Goal: Task Accomplishment & Management: Complete application form

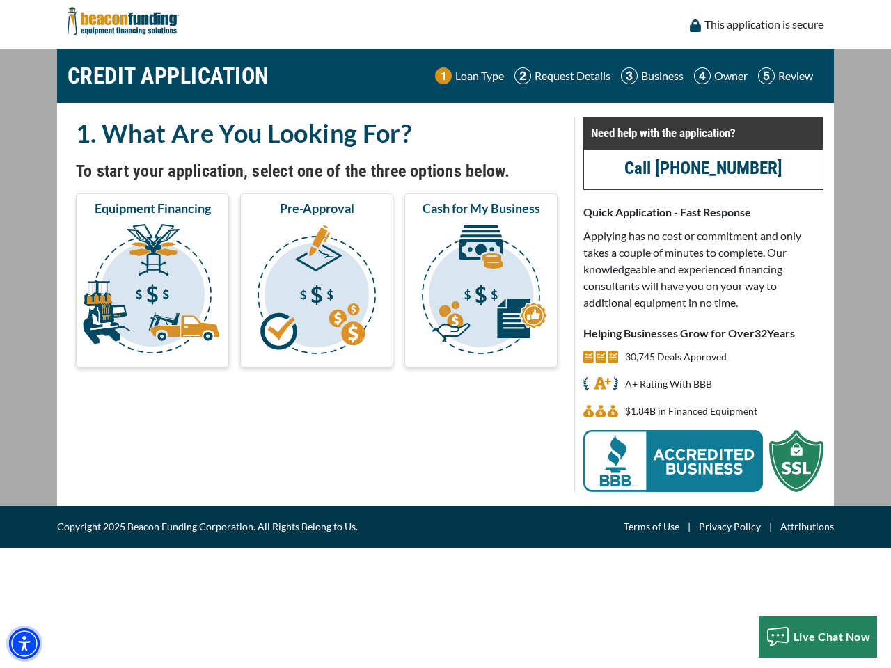
click at [24, 644] on img "Accessibility Menu" at bounding box center [24, 643] width 31 height 31
click at [152, 292] on body "Skip to main content Enable accessibility for low vision Open the accessibility…" at bounding box center [445, 334] width 891 height 668
click at [317, 292] on body "Skip to main content Enable accessibility for low vision Open the accessibility…" at bounding box center [445, 334] width 891 height 668
click at [481, 292] on body "Skip to main content Enable accessibility for low vision Open the accessibility…" at bounding box center [445, 334] width 891 height 668
click at [818, 637] on body "Skip to main content Enable accessibility for low vision Open the accessibility…" at bounding box center [445, 334] width 891 height 668
